Goal: Task Accomplishment & Management: Use online tool/utility

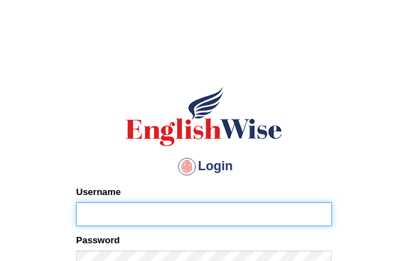
type input "diksha_pte"
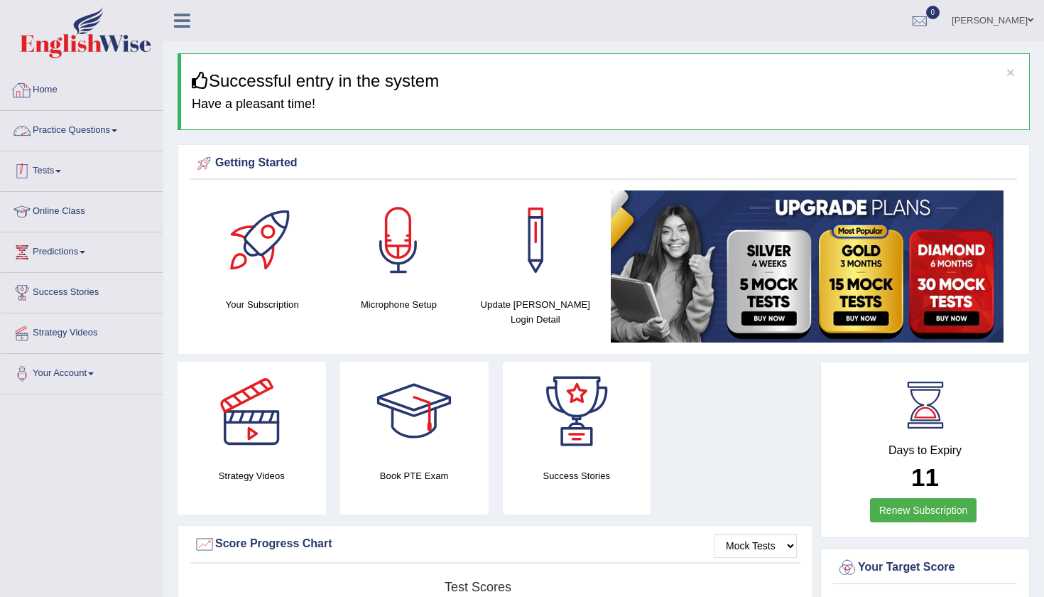
click at [47, 170] on link "Tests" at bounding box center [82, 169] width 162 height 36
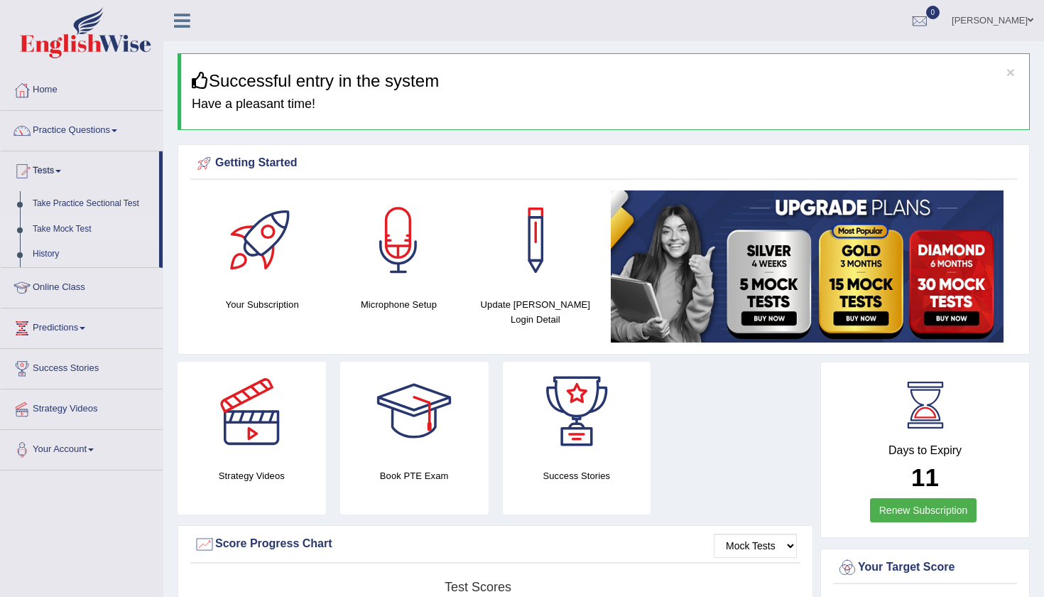
click at [72, 228] on link "Take Mock Test" at bounding box center [92, 230] width 133 height 26
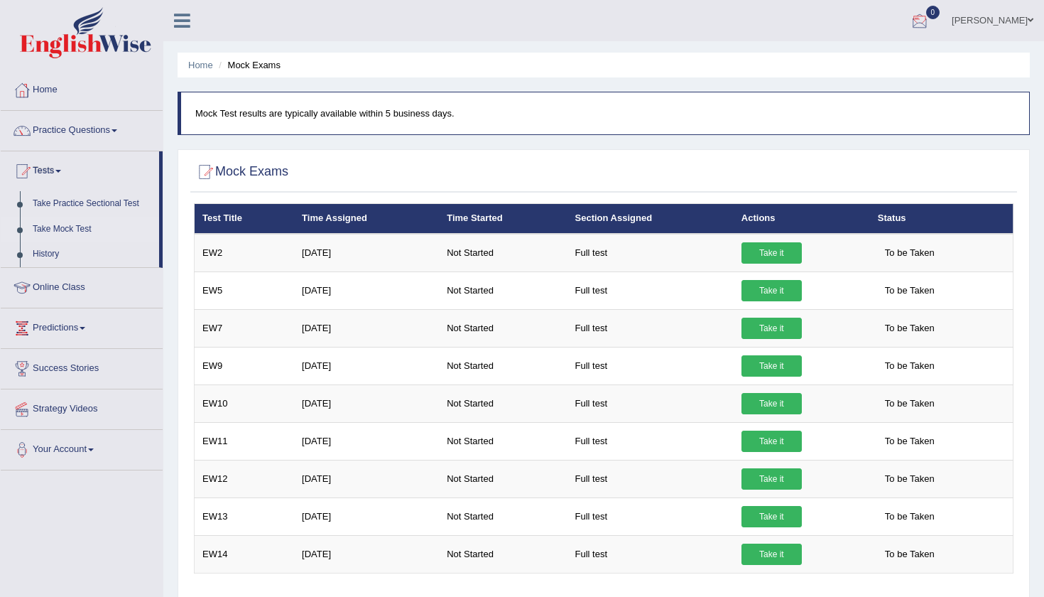
click at [931, 21] on div at bounding box center [919, 21] width 21 height 21
click at [70, 204] on link "Take Practice Sectional Test" at bounding box center [92, 204] width 133 height 26
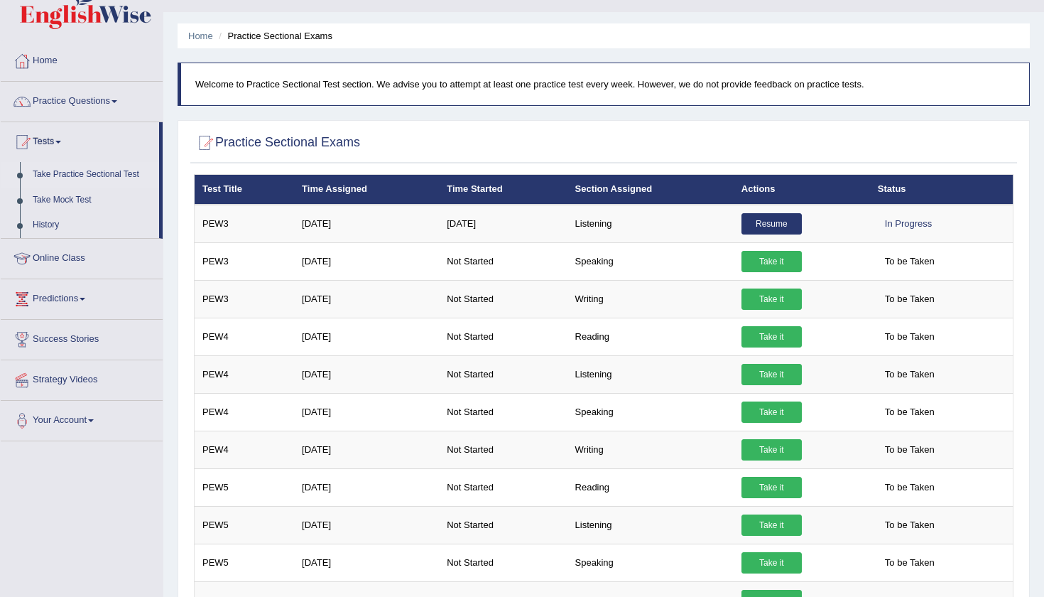
scroll to position [28, 0]
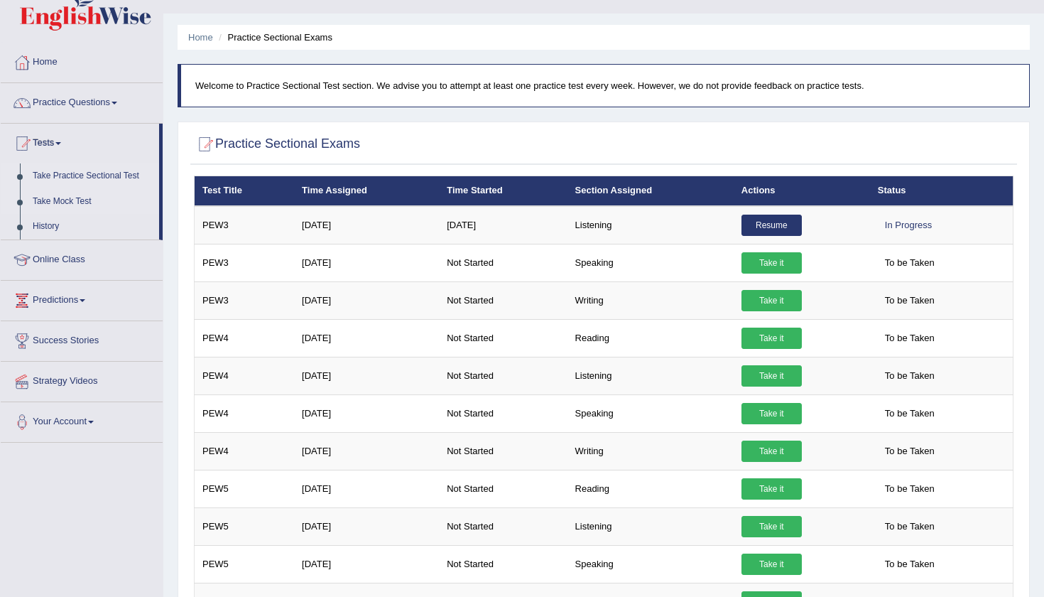
click at [70, 202] on link "Take Mock Test" at bounding box center [92, 202] width 133 height 26
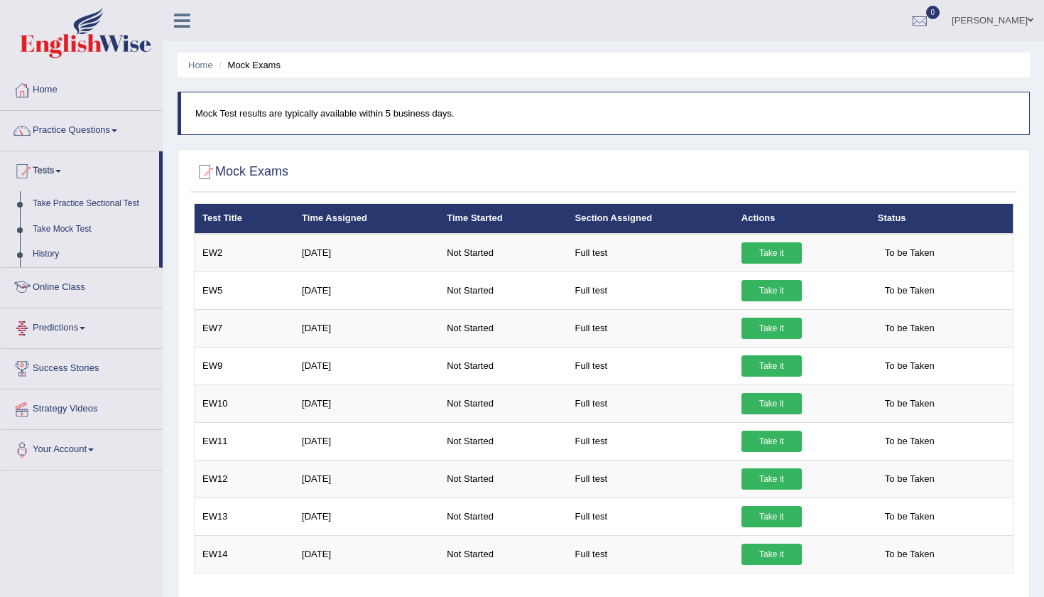
click at [56, 326] on link "Predictions" at bounding box center [82, 326] width 162 height 36
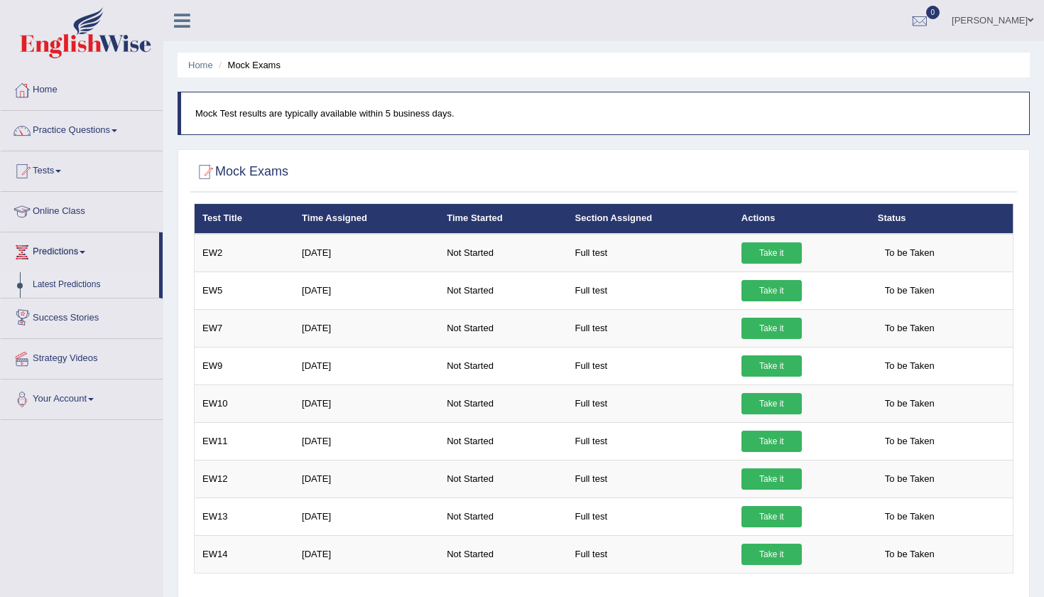
click at [67, 286] on link "Latest Predictions" at bounding box center [92, 285] width 133 height 26
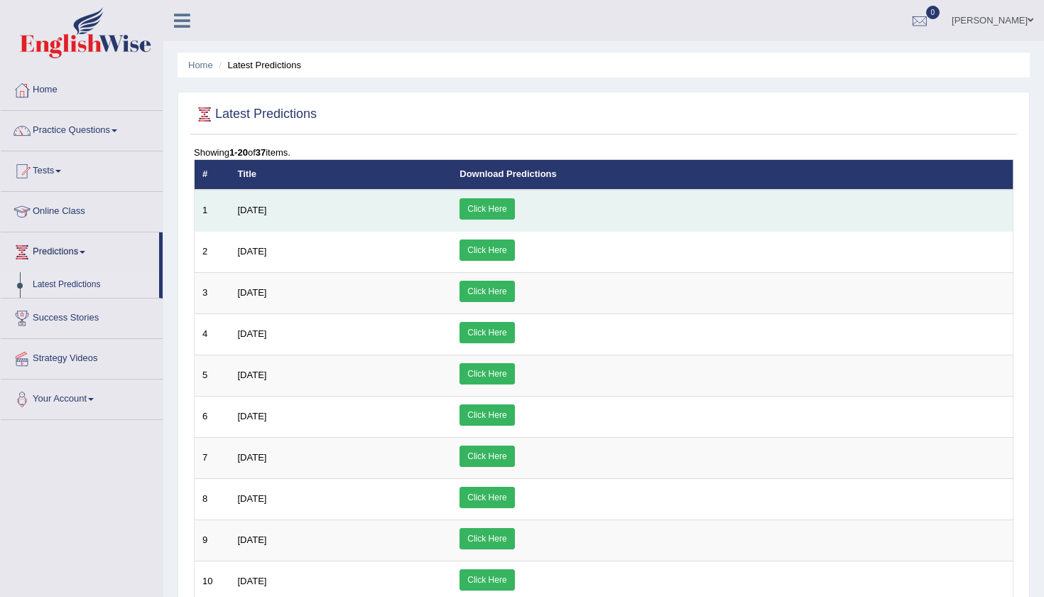
click at [514, 210] on link "Click Here" at bounding box center [487, 208] width 55 height 21
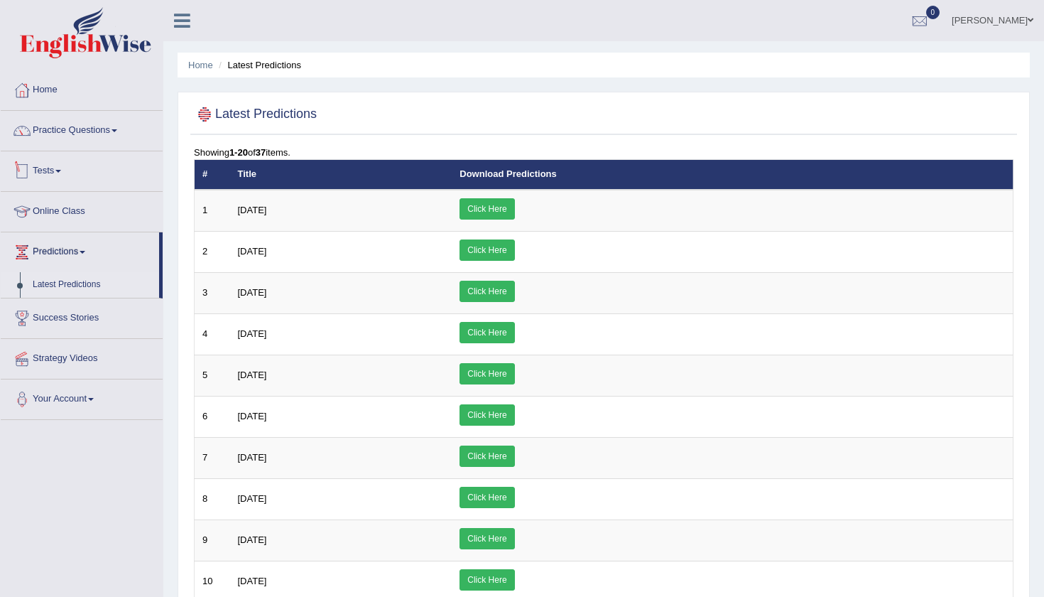
click at [92, 180] on link "Tests" at bounding box center [82, 169] width 162 height 36
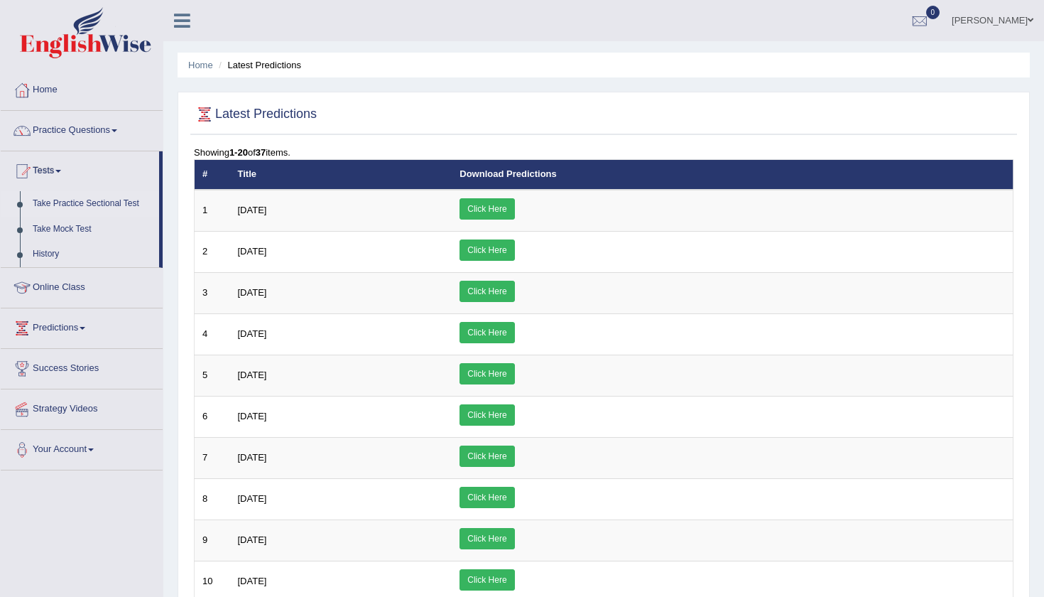
click at [102, 203] on link "Take Practice Sectional Test" at bounding box center [92, 204] width 133 height 26
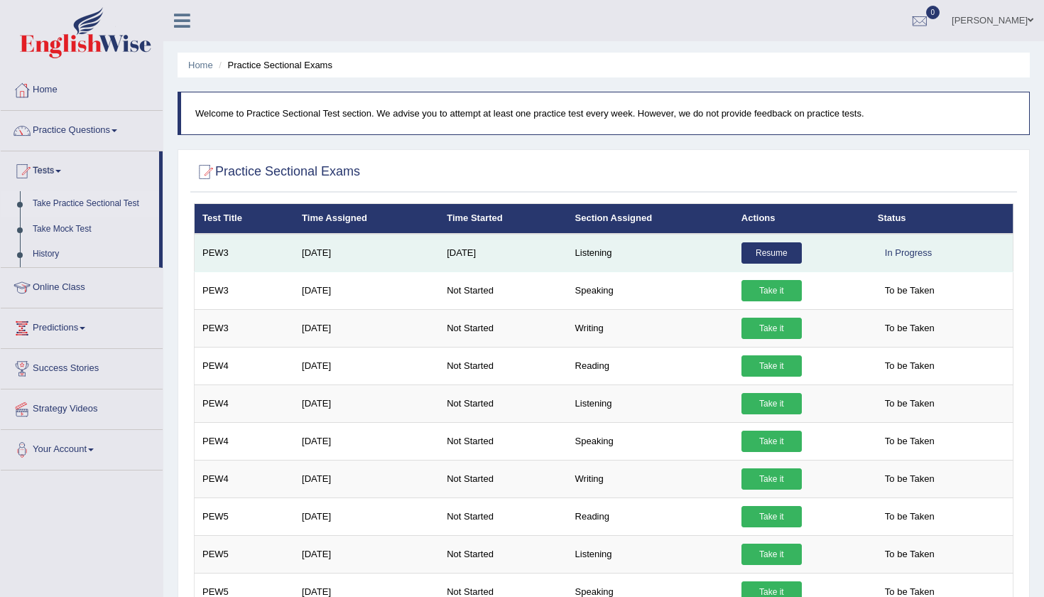
click at [778, 253] on link "Resume" at bounding box center [772, 252] width 60 height 21
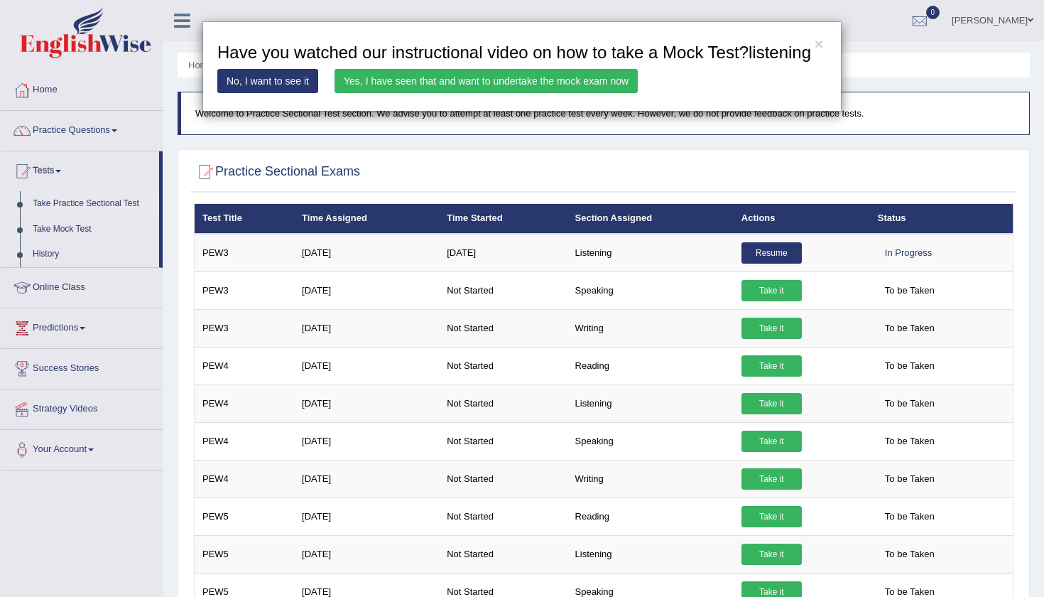
click at [536, 93] on link "Yes, I have seen that and want to undertake the mock exam now" at bounding box center [486, 81] width 303 height 24
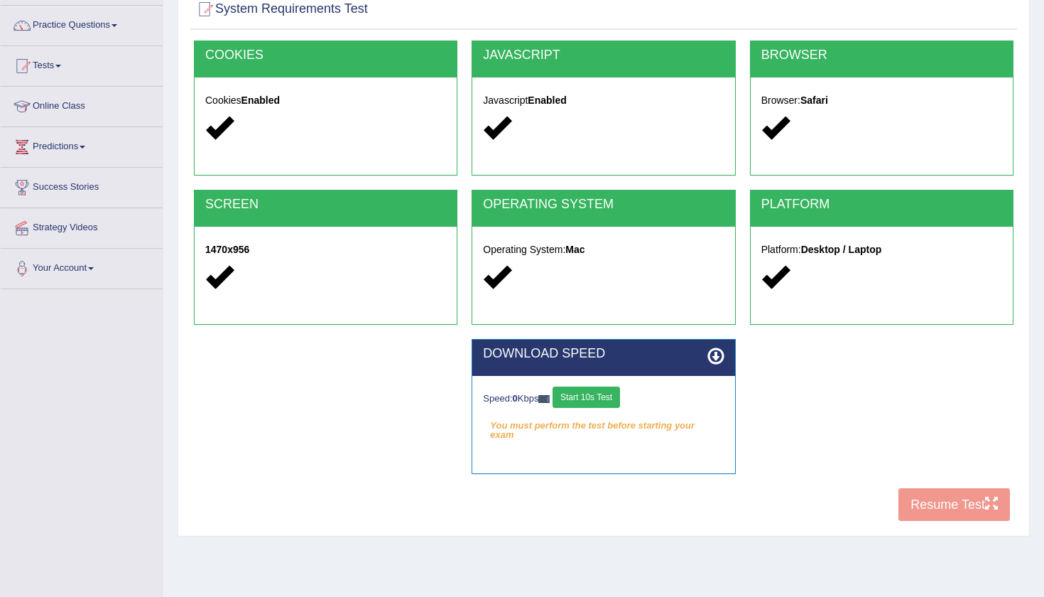
scroll to position [127, 0]
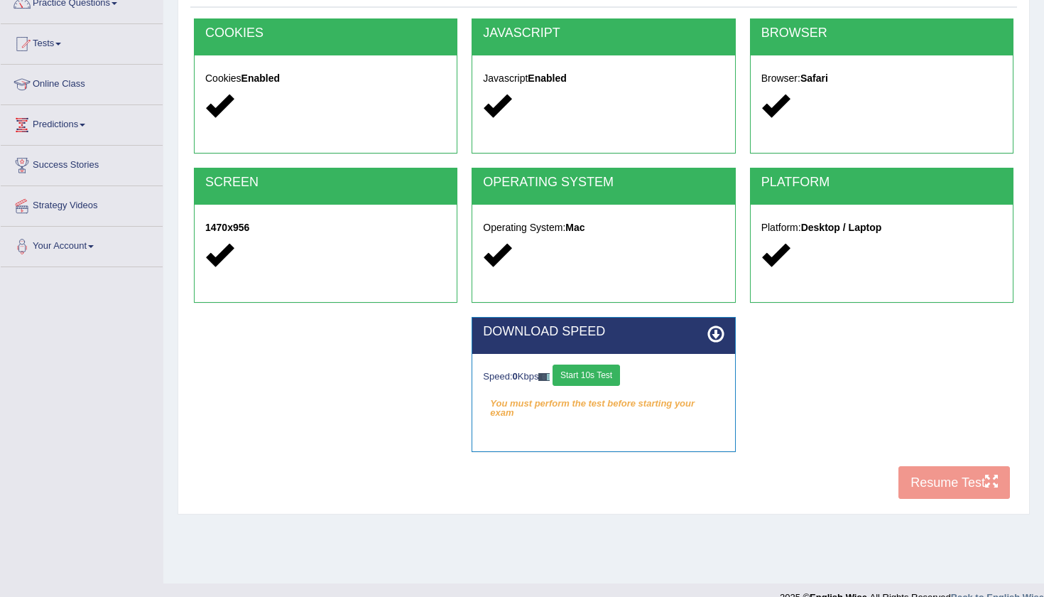
click at [610, 370] on button "Start 10s Test" at bounding box center [586, 374] width 67 height 21
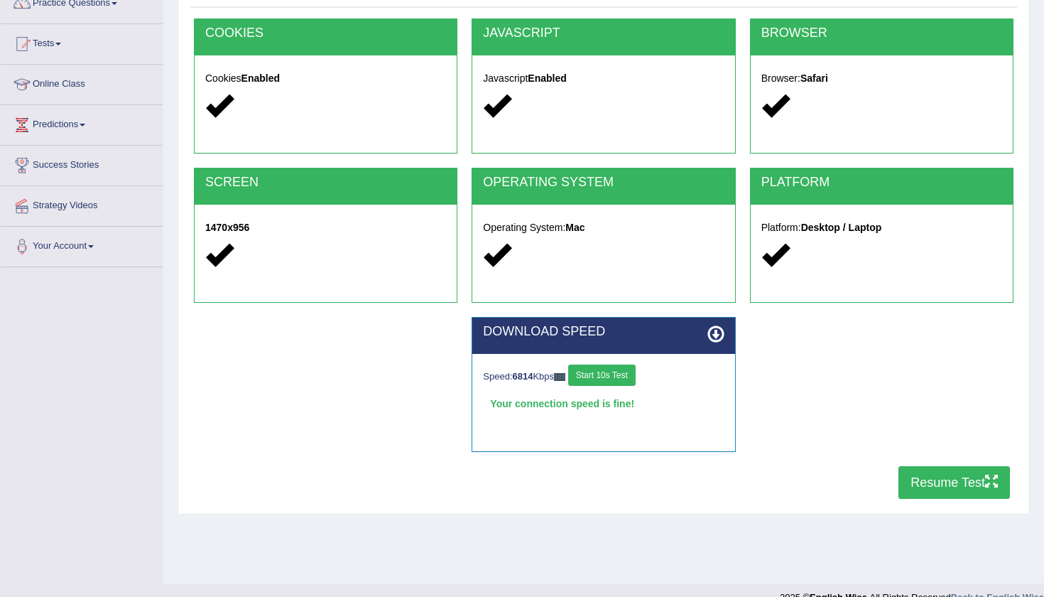
click at [943, 493] on button "Resume Test" at bounding box center [955, 482] width 112 height 33
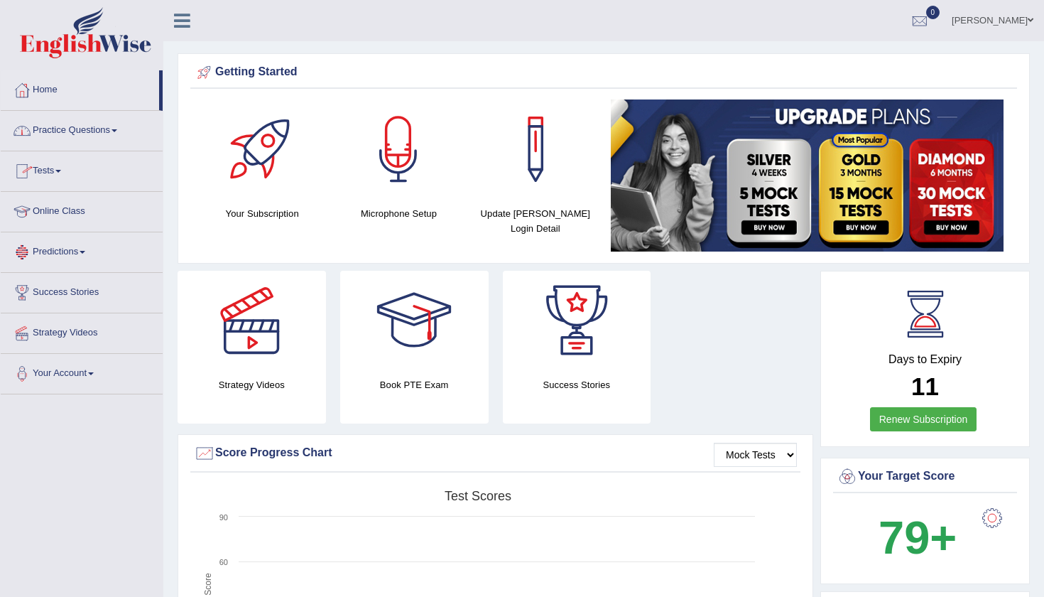
click at [65, 173] on link "Tests" at bounding box center [82, 169] width 162 height 36
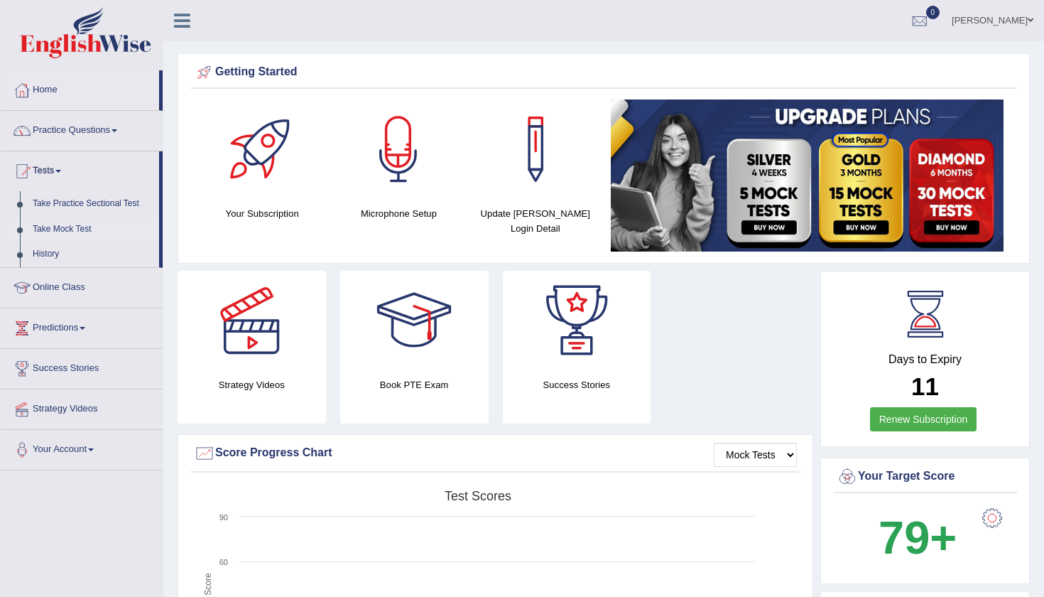
click at [72, 224] on link "Take Mock Test" at bounding box center [92, 230] width 133 height 26
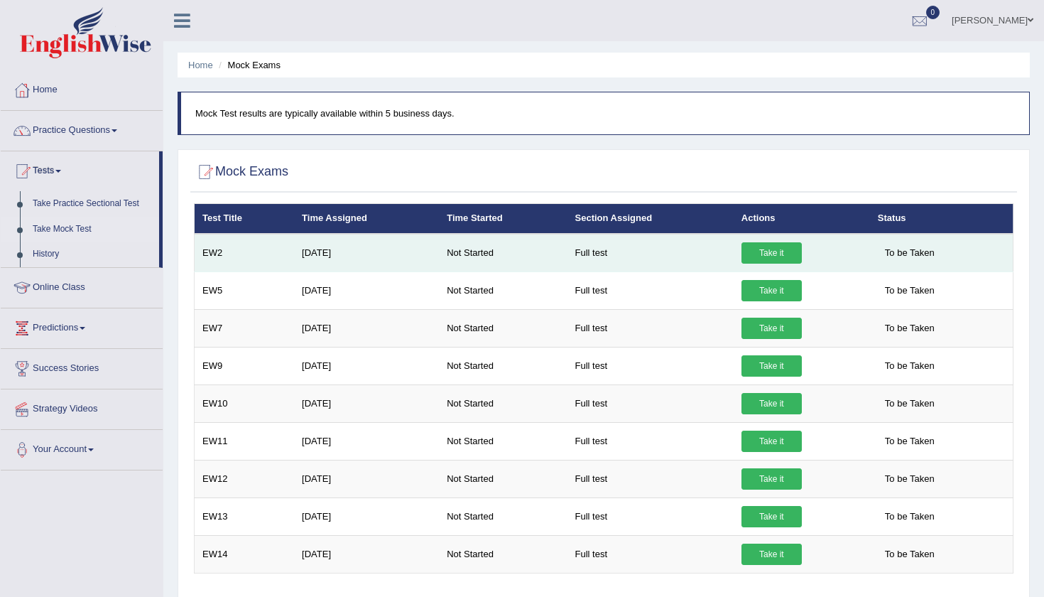
click at [774, 248] on link "Take it" at bounding box center [772, 252] width 60 height 21
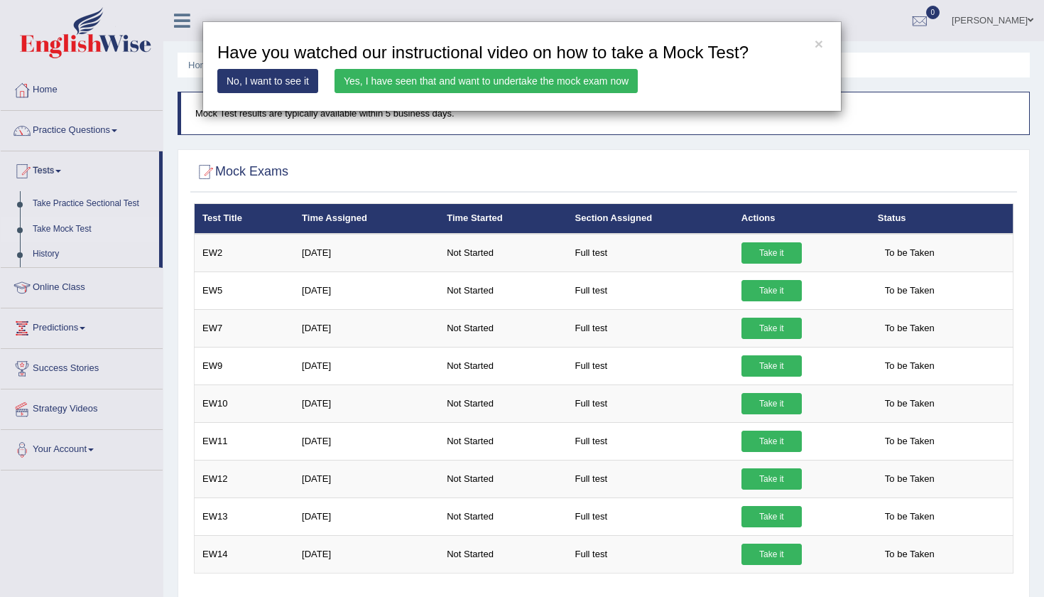
click at [520, 81] on link "Yes, I have seen that and want to undertake the mock exam now" at bounding box center [486, 81] width 303 height 24
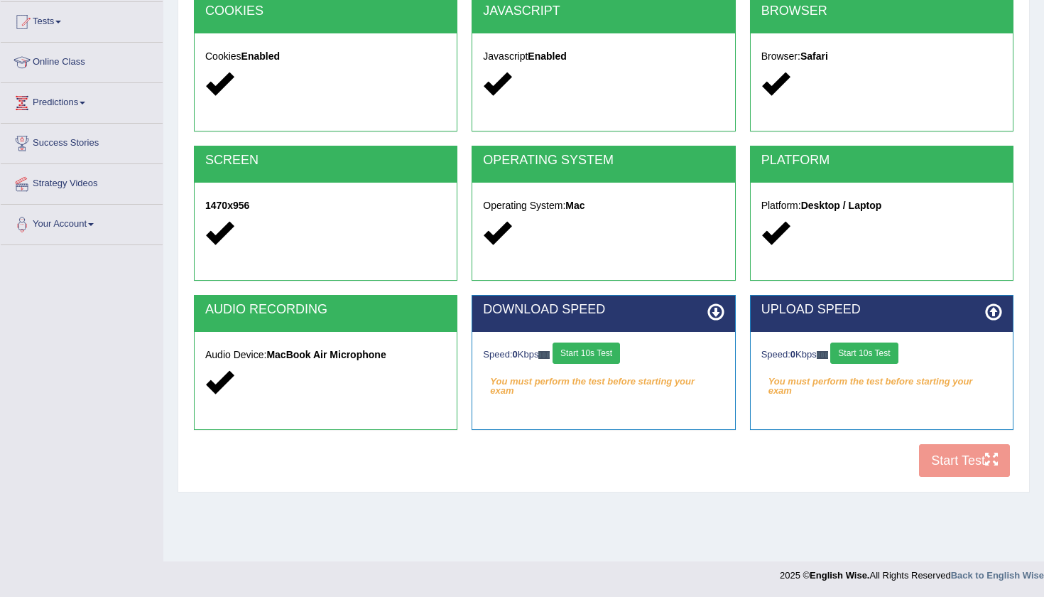
scroll to position [149, 0]
click at [597, 352] on button "Start 10s Test" at bounding box center [586, 352] width 67 height 21
click at [866, 350] on button "Start 10s Test" at bounding box center [863, 352] width 67 height 21
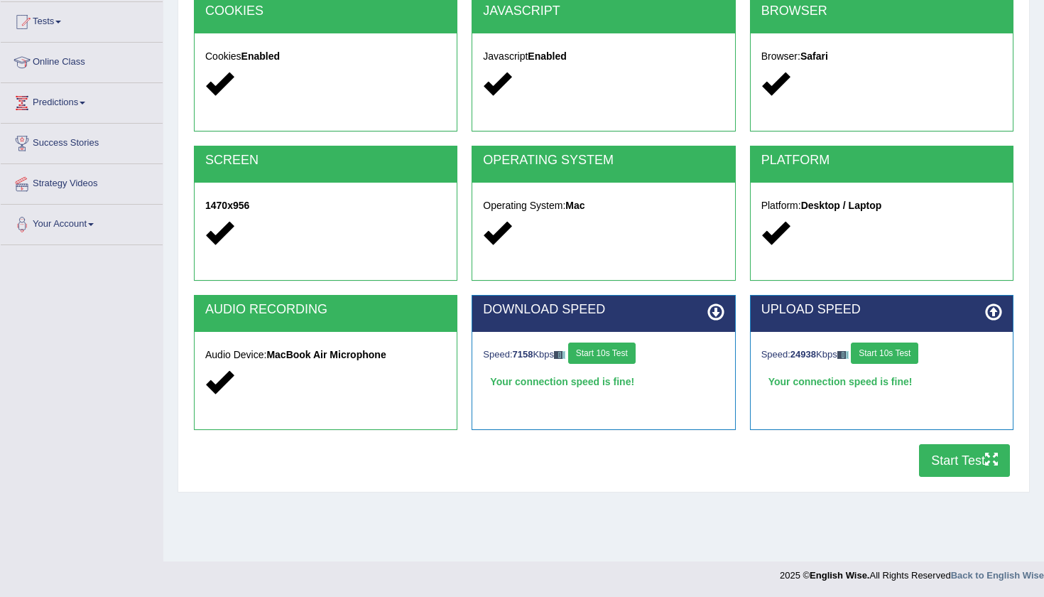
click at [943, 456] on button "Start Test" at bounding box center [964, 460] width 91 height 33
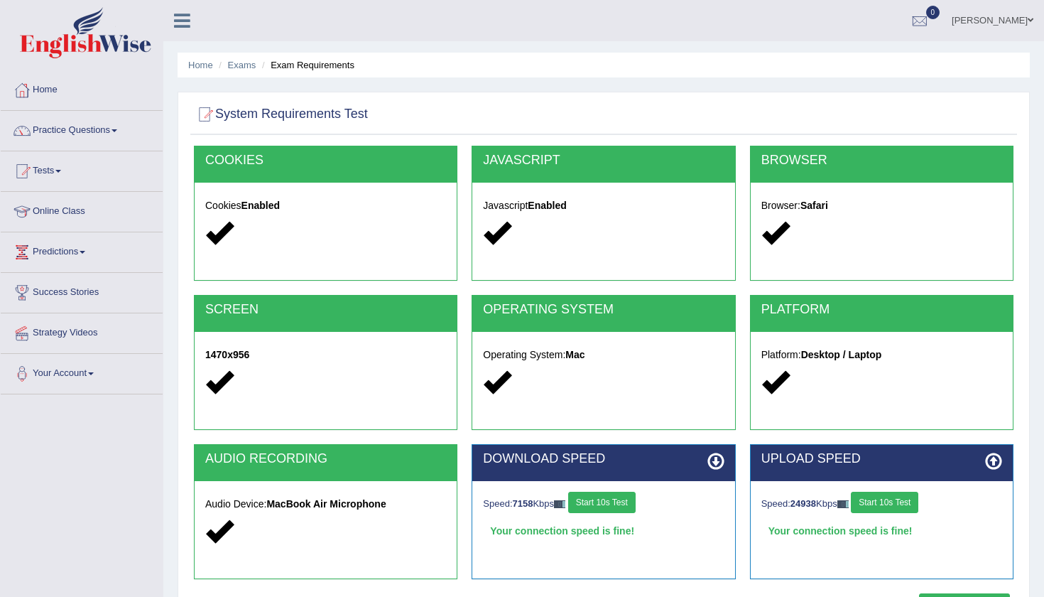
scroll to position [0, 0]
click at [55, 246] on link "Predictions" at bounding box center [82, 250] width 162 height 36
